Goal: Task Accomplishment & Management: Manage account settings

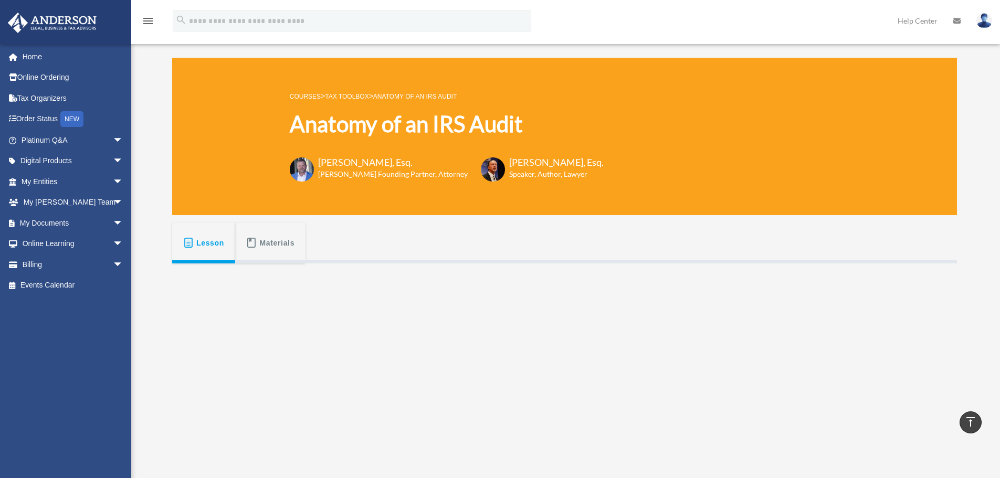
scroll to position [263, 0]
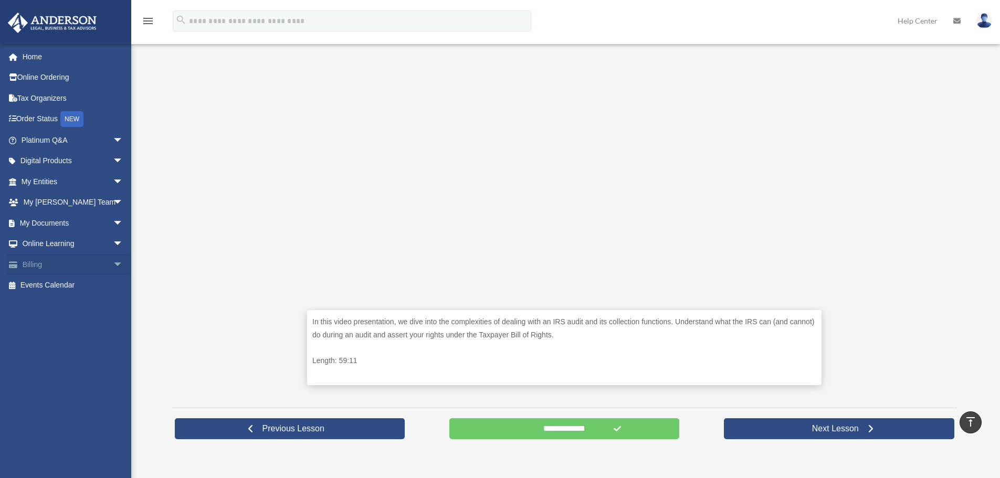
click at [113, 263] on span "arrow_drop_down" at bounding box center [123, 265] width 21 height 22
click at [56, 327] on link "Manage Payments" at bounding box center [77, 327] width 124 height 21
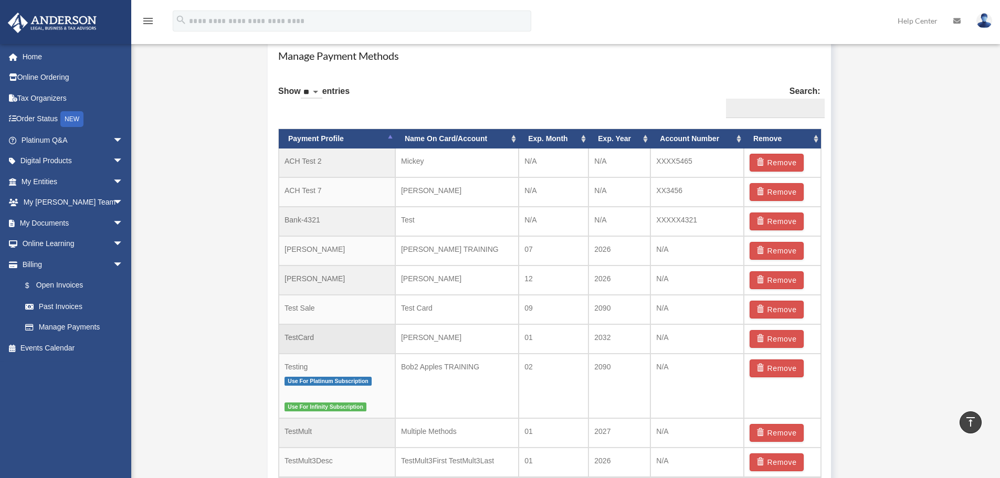
scroll to position [683, 0]
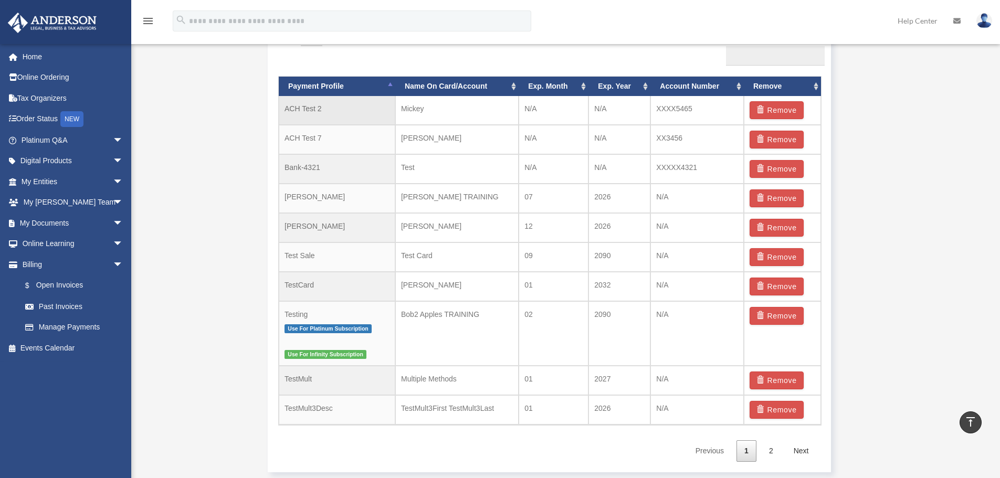
click at [319, 113] on td "ACH Test 2" at bounding box center [337, 110] width 117 height 29
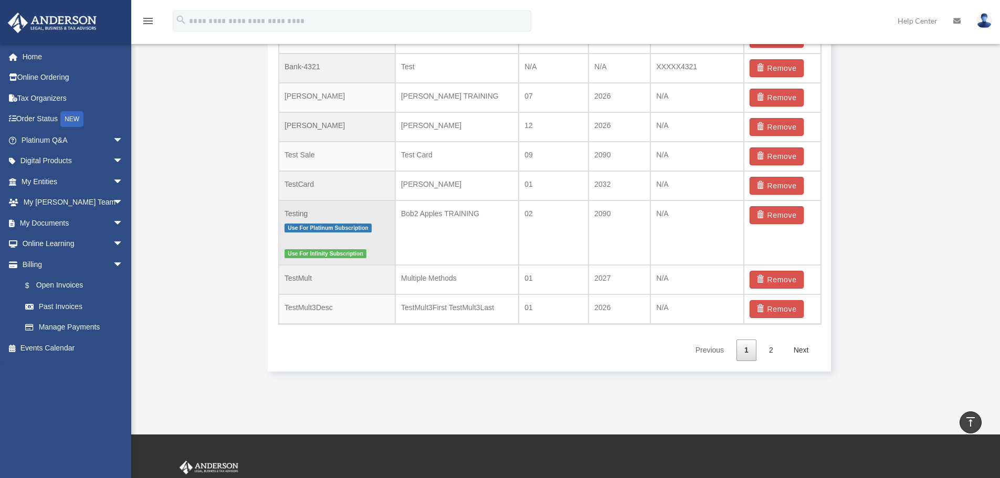
scroll to position [788, 0]
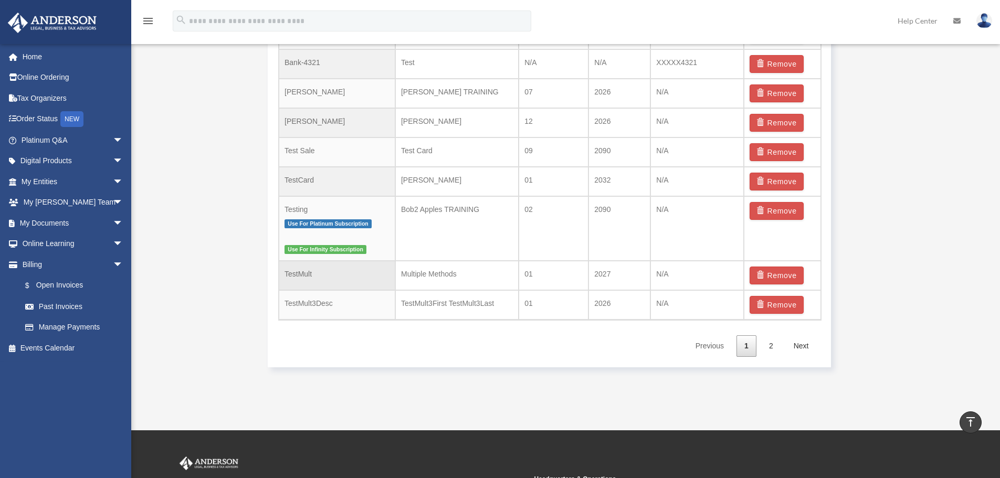
click at [320, 275] on td "TestMult" at bounding box center [337, 275] width 117 height 29
click at [800, 351] on link "Next" at bounding box center [801, 346] width 31 height 22
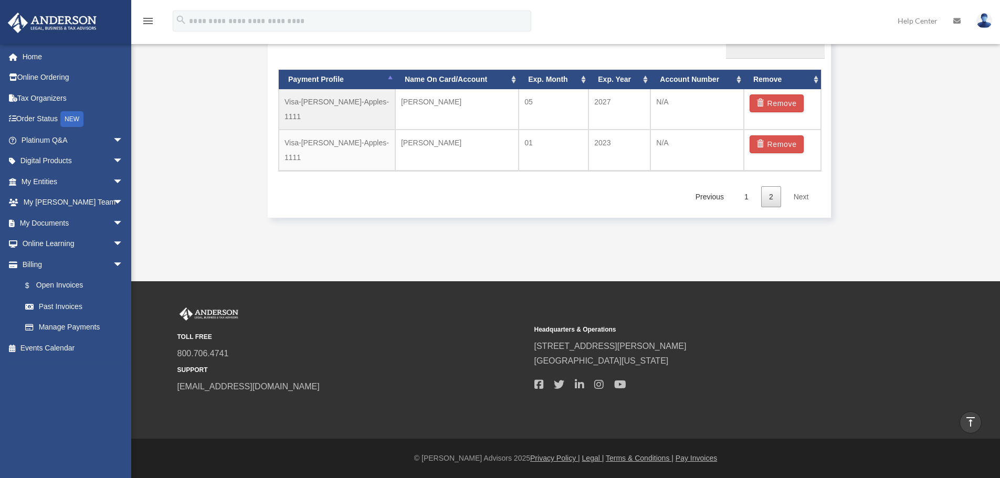
scroll to position [666, 0]
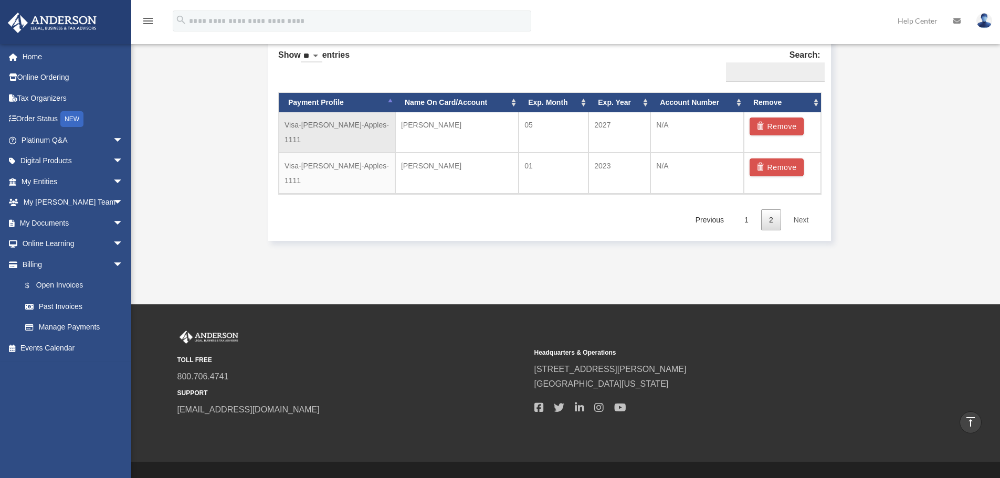
click at [342, 128] on td "Visa-[PERSON_NAME]-Apples-1111" at bounding box center [337, 132] width 117 height 40
click at [322, 128] on td "Visa-[PERSON_NAME]-Apples-1111" at bounding box center [337, 132] width 117 height 40
click at [720, 209] on link "Previous" at bounding box center [710, 220] width 44 height 22
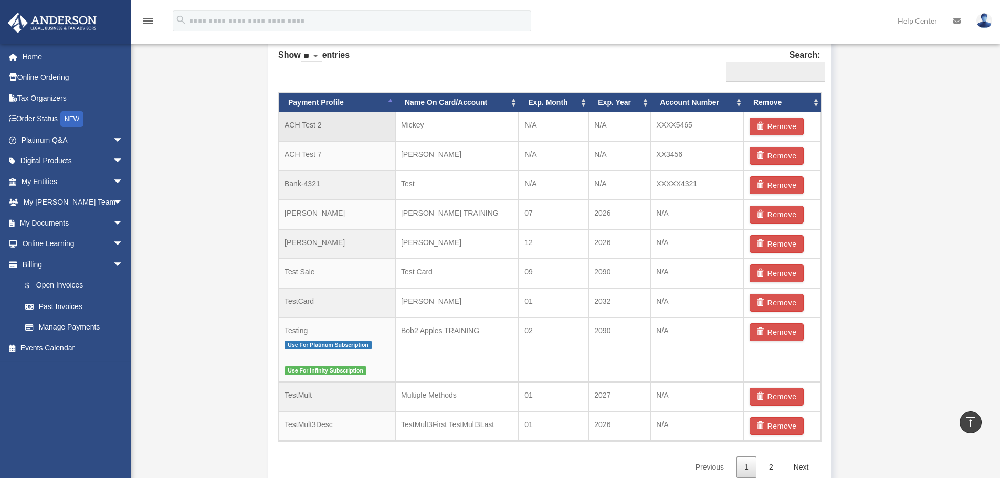
click at [688, 127] on td "XXXX5465" at bounding box center [697, 126] width 93 height 29
click at [309, 128] on td "ACH Test 2" at bounding box center [337, 126] width 117 height 29
click at [333, 303] on td "TestCard" at bounding box center [337, 302] width 117 height 29
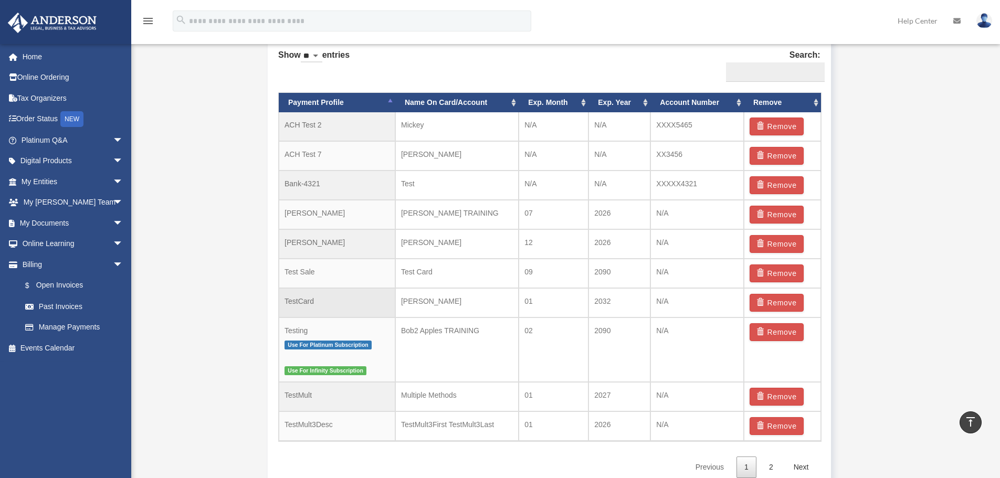
click at [333, 303] on td "TestCard" at bounding box center [337, 302] width 117 height 29
click at [427, 301] on td "[PERSON_NAME]" at bounding box center [456, 302] width 123 height 29
click at [573, 307] on td "01" at bounding box center [554, 302] width 70 height 29
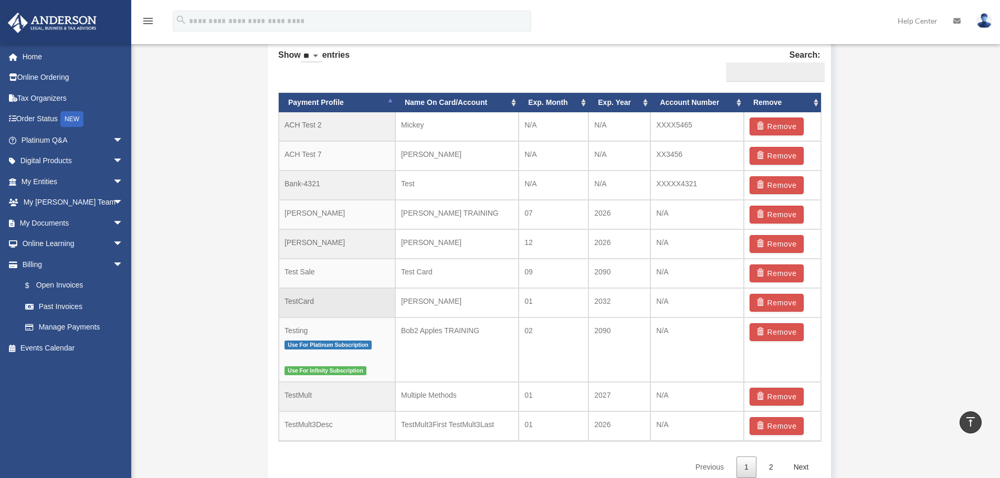
click at [610, 306] on td "2032" at bounding box center [620, 302] width 62 height 29
click at [643, 303] on td "2032" at bounding box center [620, 302] width 62 height 29
click at [665, 302] on td "N/A" at bounding box center [697, 302] width 93 height 29
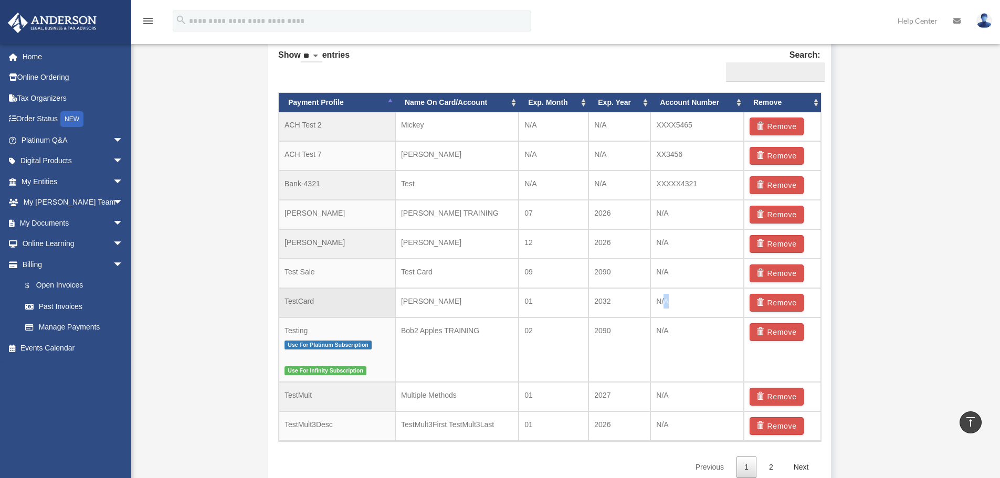
click at [665, 302] on td "N/A" at bounding box center [697, 302] width 93 height 29
click at [304, 308] on td "TestCard" at bounding box center [337, 302] width 117 height 29
click at [340, 285] on td "Test Sale" at bounding box center [337, 273] width 117 height 29
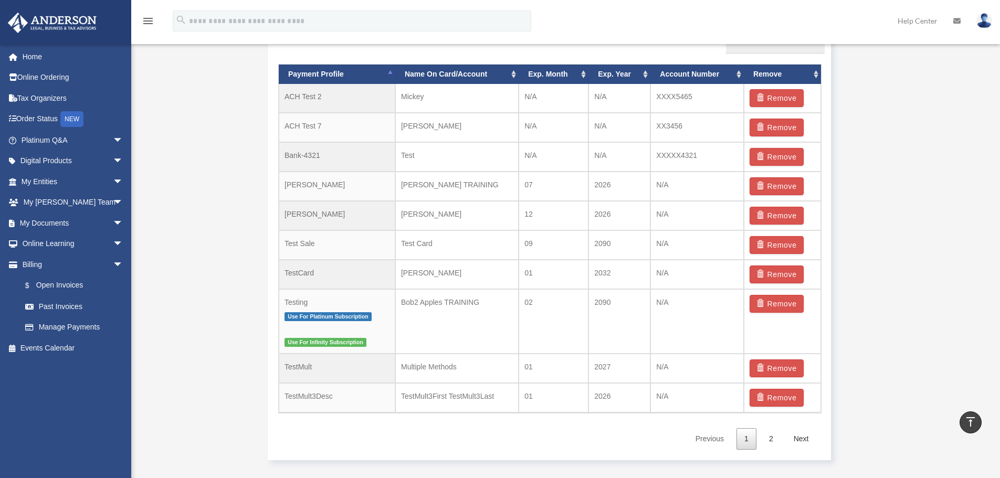
scroll to position [824, 0]
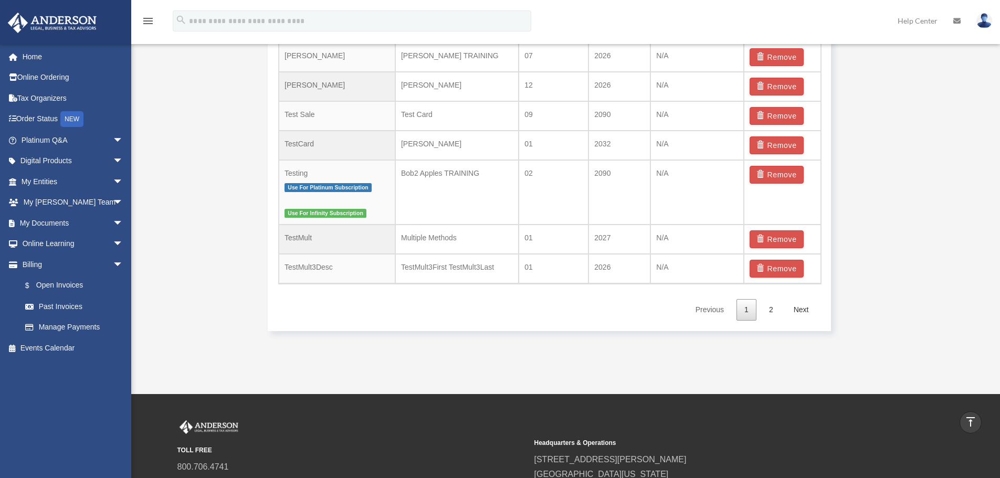
click at [402, 297] on div "Show ** ** ** *** entries Search: Payment Profile Name On Card/Account Exp. Mon…" at bounding box center [549, 102] width 542 height 437
click at [75, 289] on link "$ Open Invoices" at bounding box center [77, 286] width 124 height 22
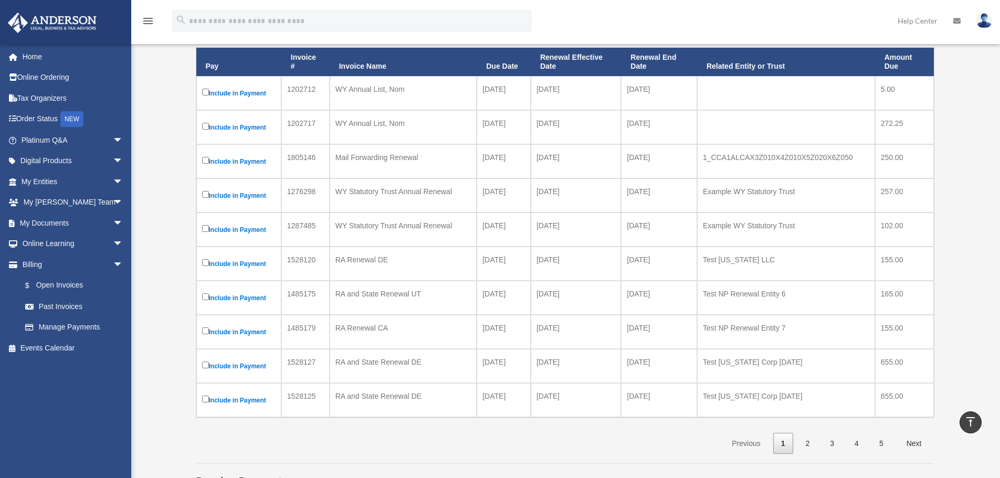
scroll to position [105, 0]
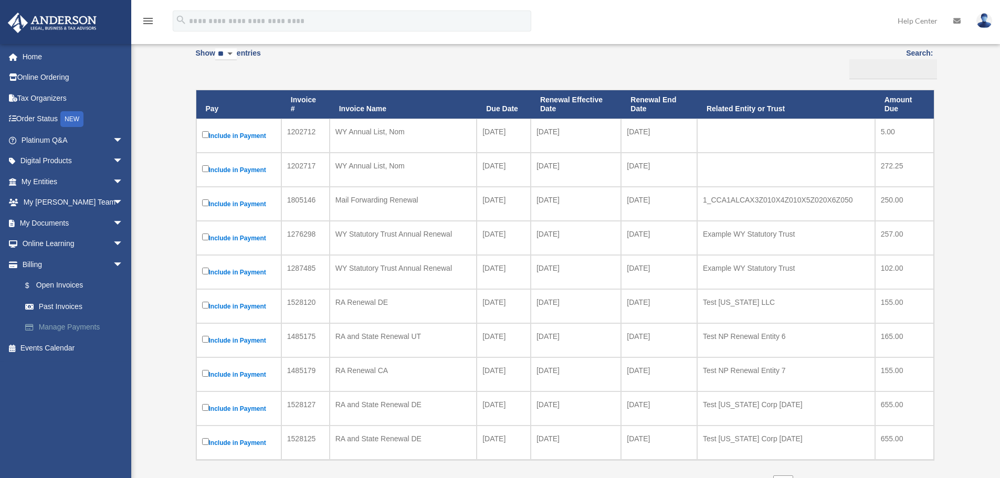
click at [72, 328] on link "Manage Payments" at bounding box center [77, 327] width 124 height 21
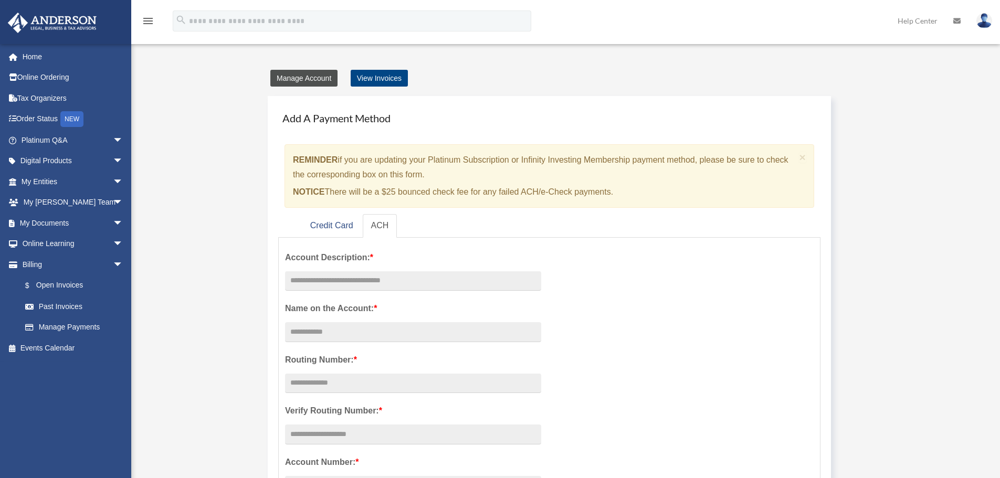
click at [316, 79] on link "Manage Account" at bounding box center [303, 78] width 67 height 17
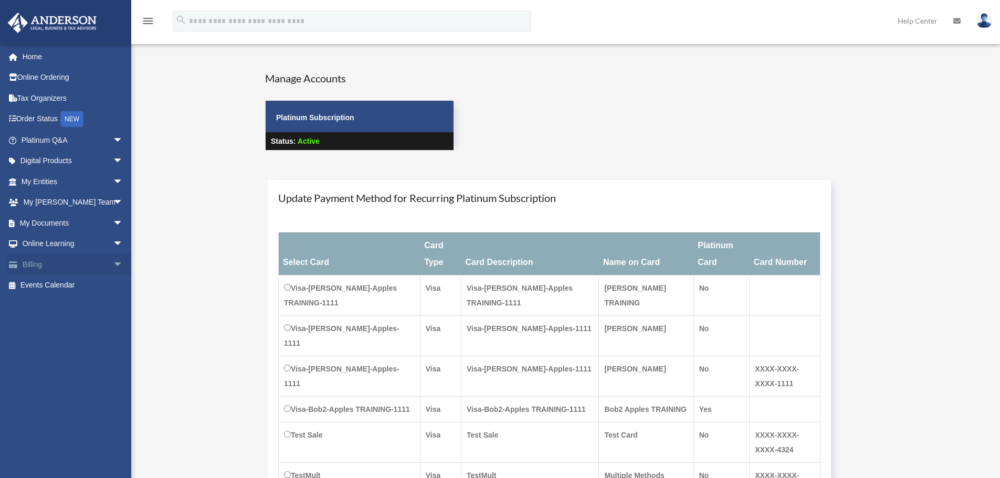
click at [113, 266] on span "arrow_drop_down" at bounding box center [123, 265] width 21 height 22
click at [83, 325] on link "Manage Payments" at bounding box center [77, 327] width 124 height 21
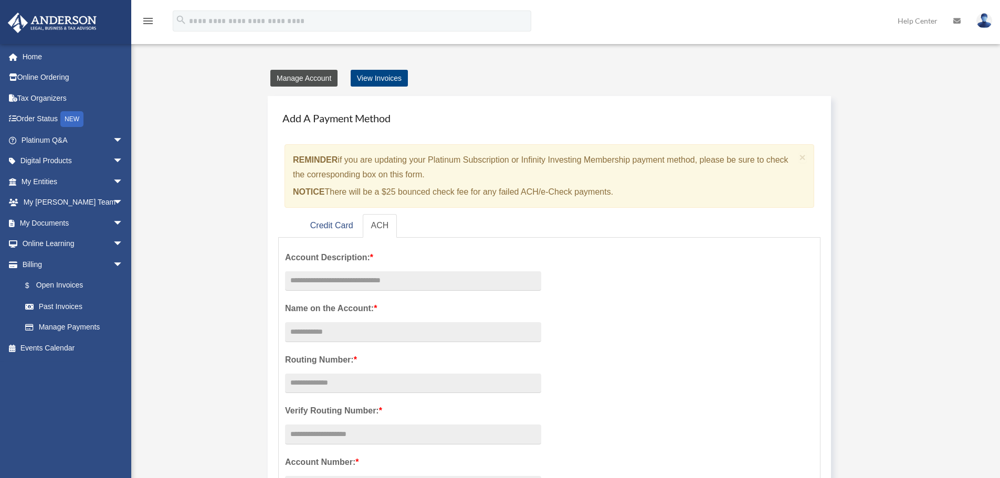
click at [311, 80] on link "Manage Account" at bounding box center [303, 78] width 67 height 17
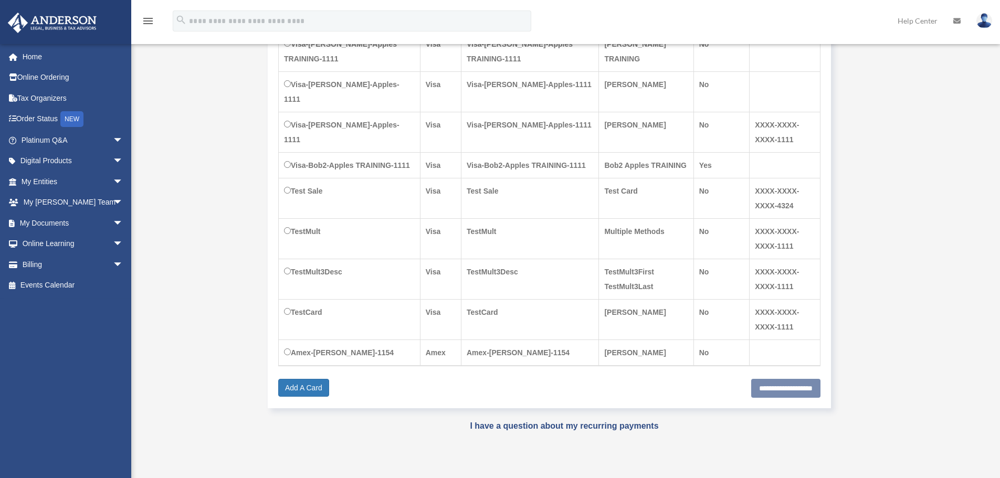
scroll to position [263, 0]
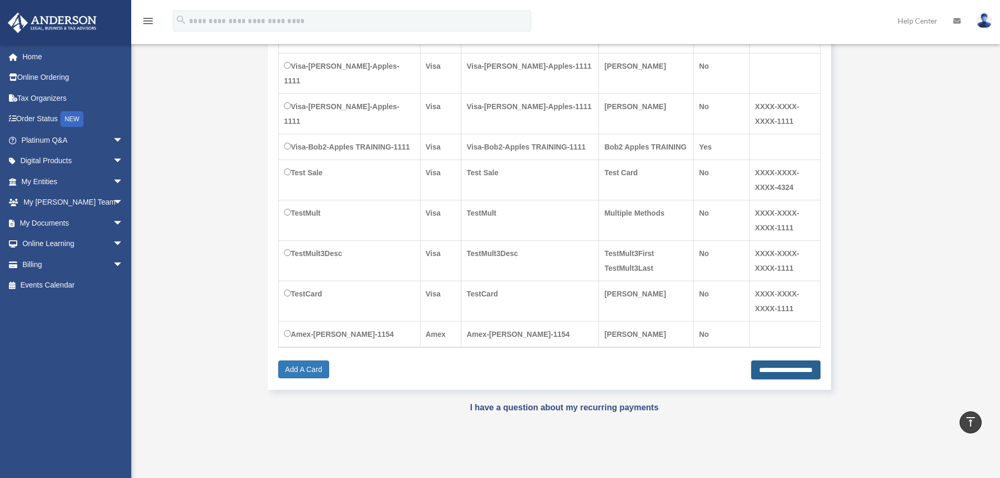
click at [756, 377] on input "**********" at bounding box center [785, 370] width 69 height 19
type input "**********"
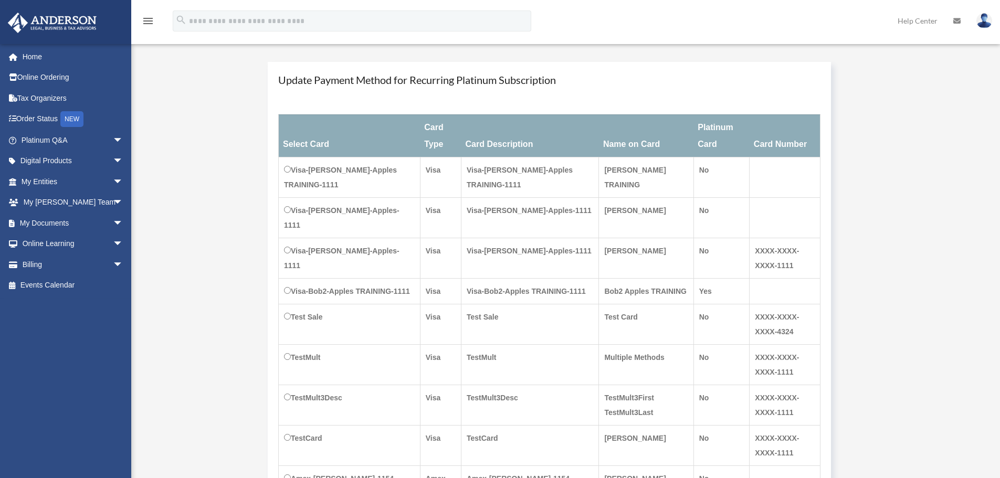
scroll to position [158, 0]
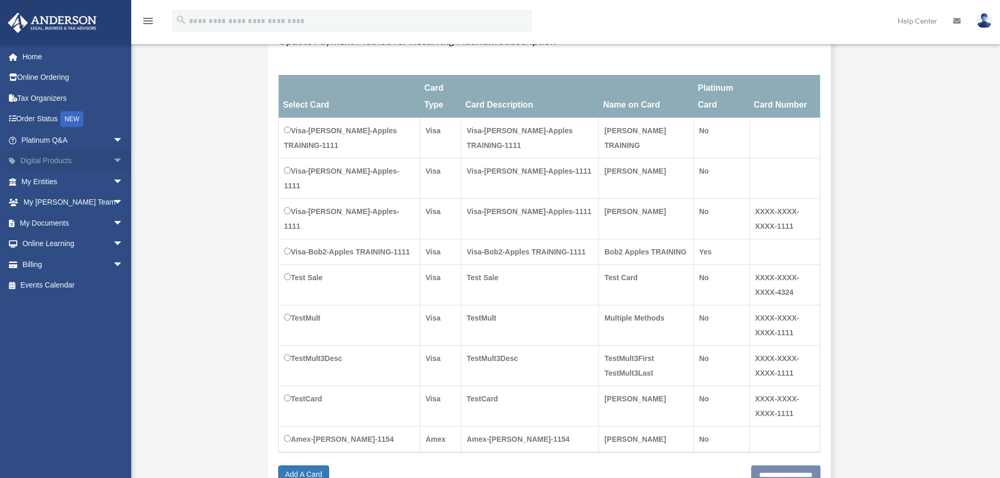
click at [114, 158] on span "arrow_drop_down" at bounding box center [123, 162] width 21 height 22
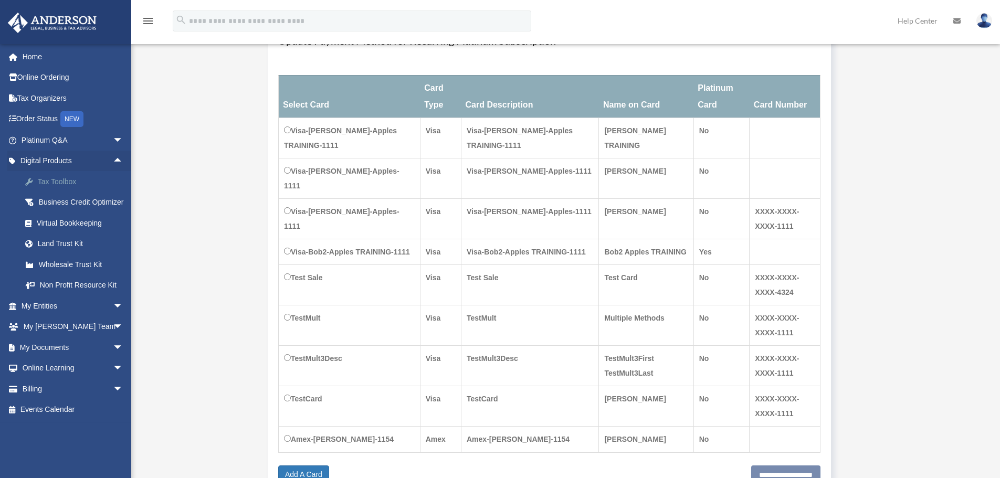
click at [90, 183] on div "Tax Toolbox" at bounding box center [81, 181] width 89 height 13
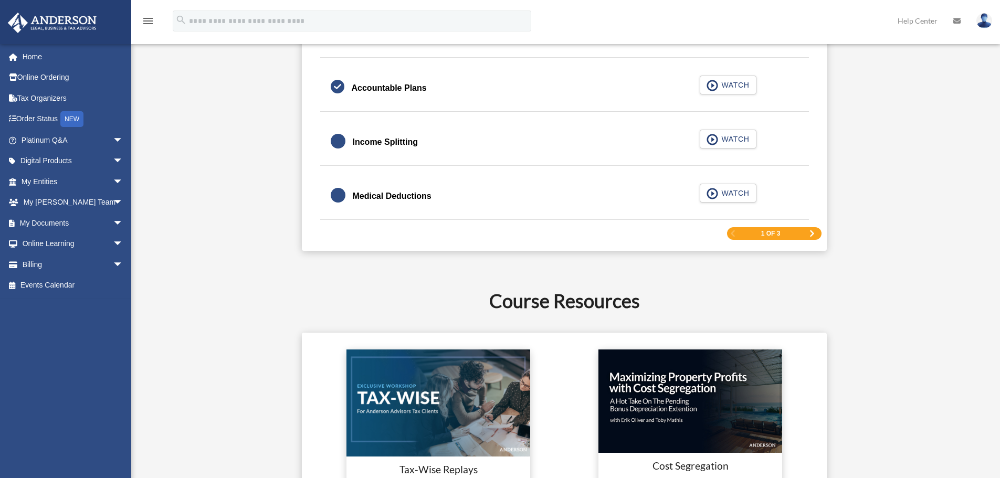
scroll to position [1733, 0]
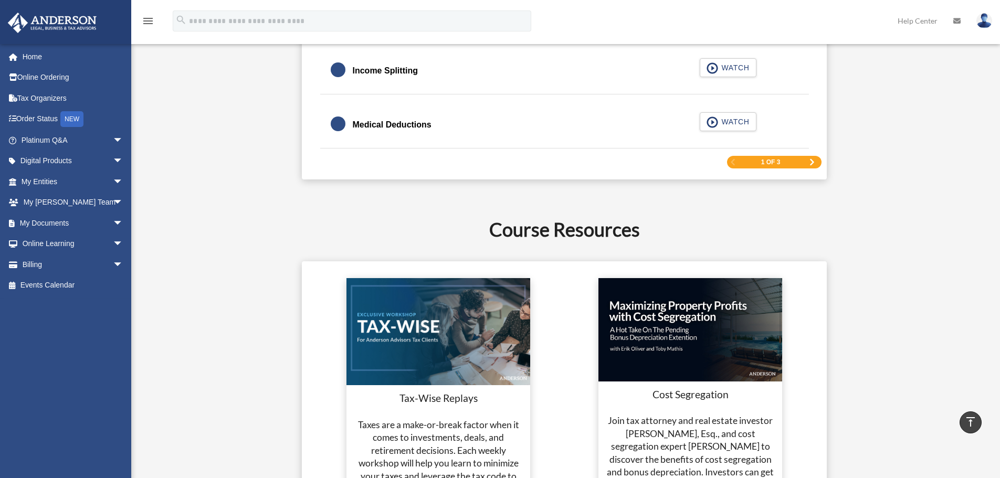
click at [812, 166] on link "Next Page" at bounding box center [812, 162] width 6 height 7
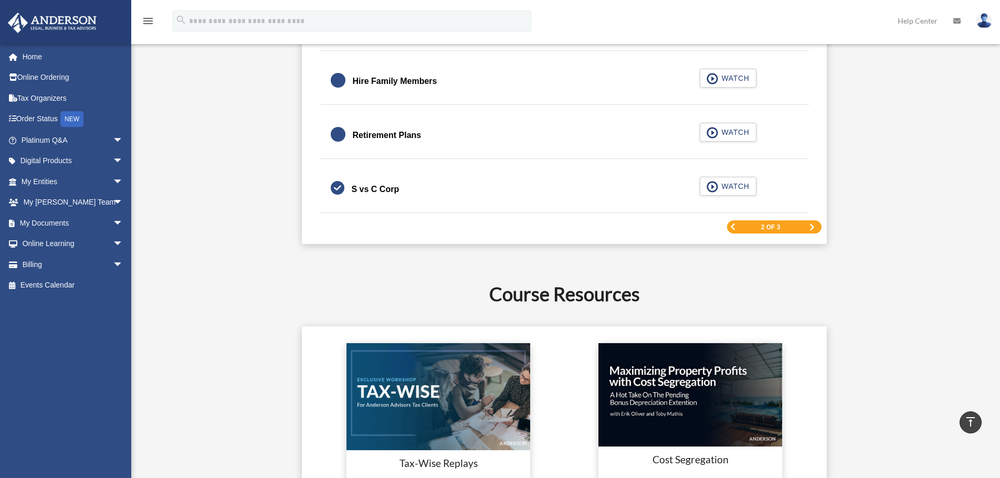
click at [812, 229] on span "Next Page" at bounding box center [812, 227] width 6 height 6
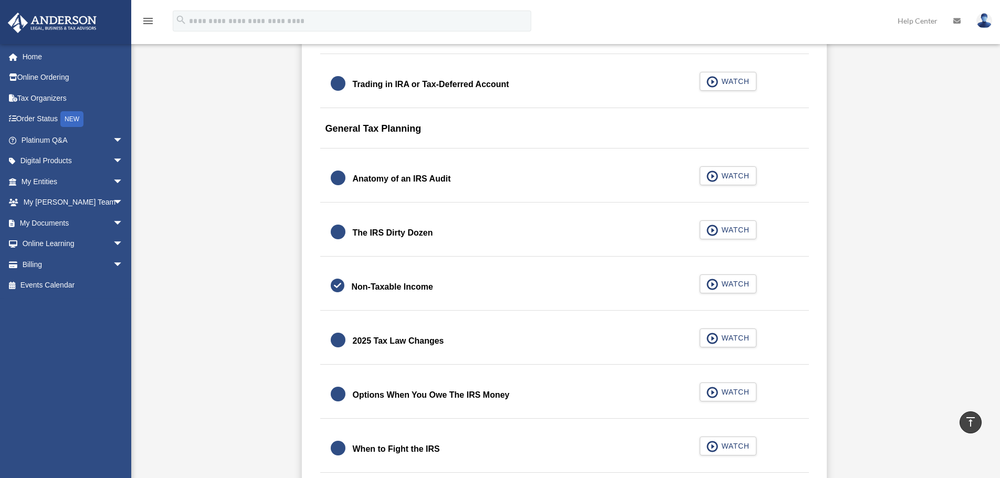
scroll to position [1137, 0]
click at [740, 230] on span "WATCH" at bounding box center [733, 230] width 31 height 11
